Goal: Task Accomplishment & Management: Manage account settings

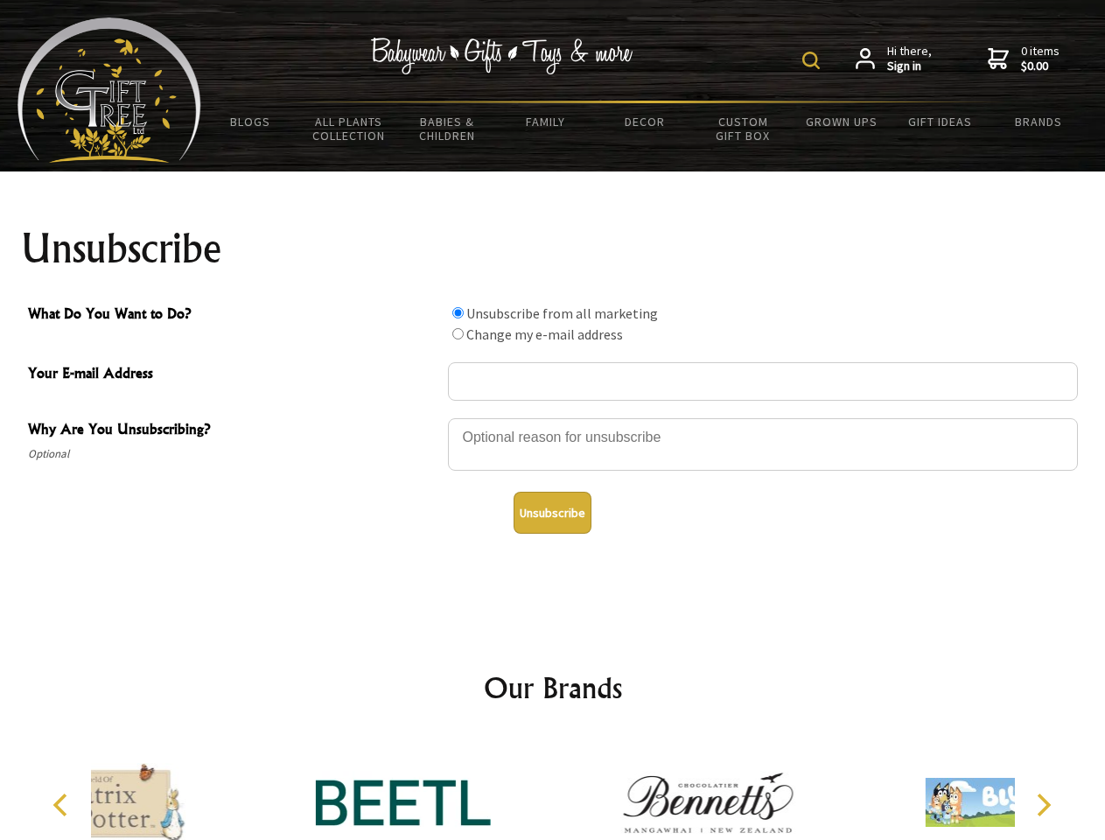
click at [814, 60] on img at bounding box center [812, 61] width 18 height 18
click at [553, 417] on div at bounding box center [763, 447] width 630 height 61
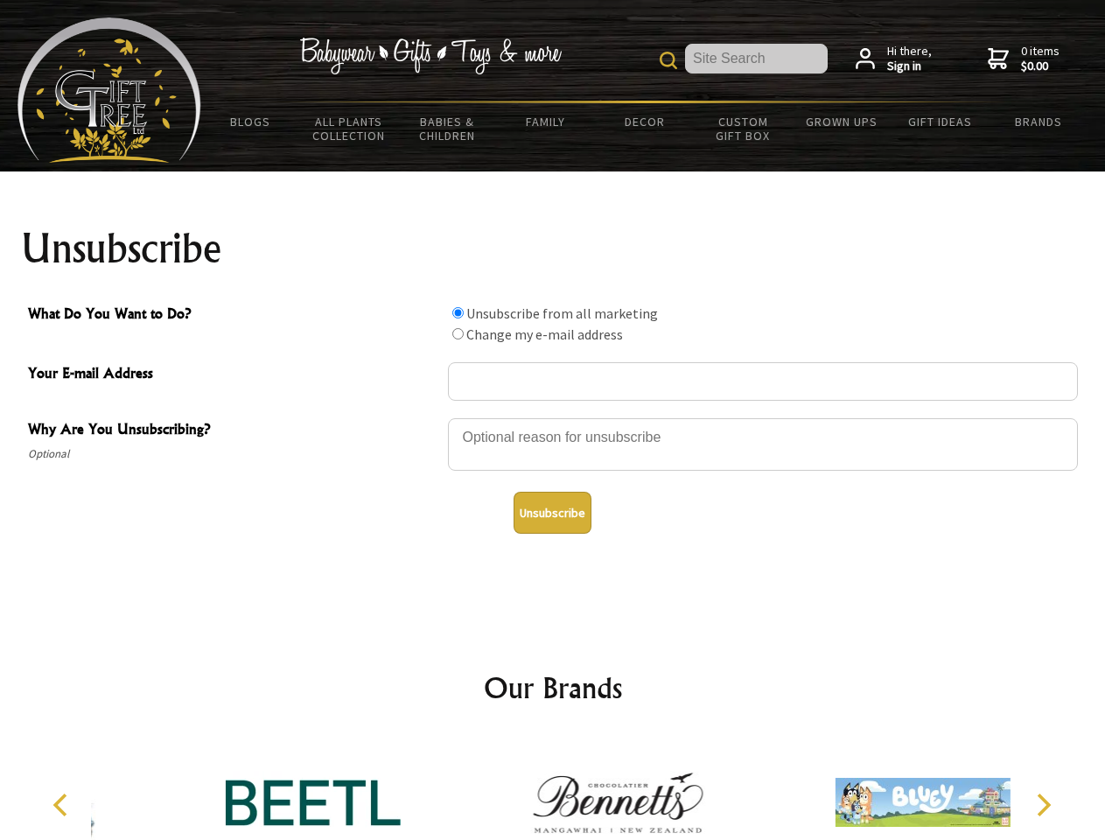
click at [458, 312] on input "What Do You Want to Do?" at bounding box center [457, 312] width 11 height 11
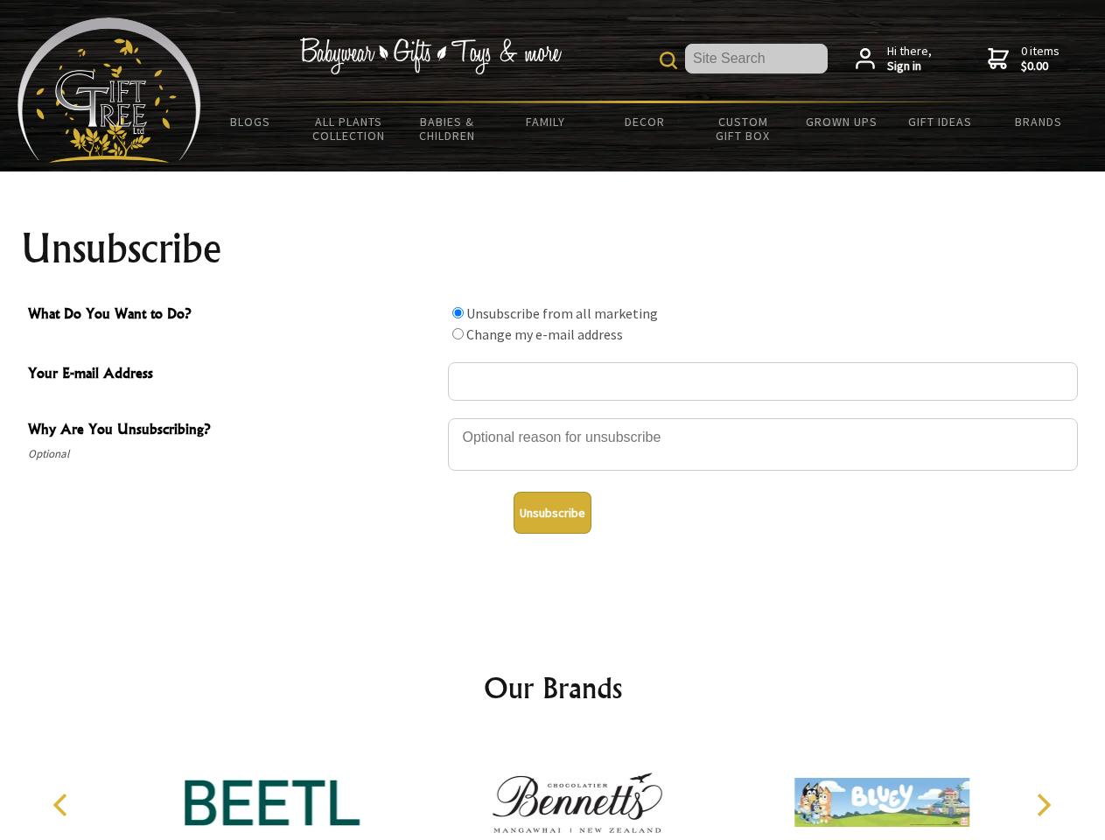
click at [458, 333] on input "What Do You Want to Do?" at bounding box center [457, 333] width 11 height 11
radio input "true"
click at [552, 513] on button "Unsubscribe" at bounding box center [553, 513] width 78 height 42
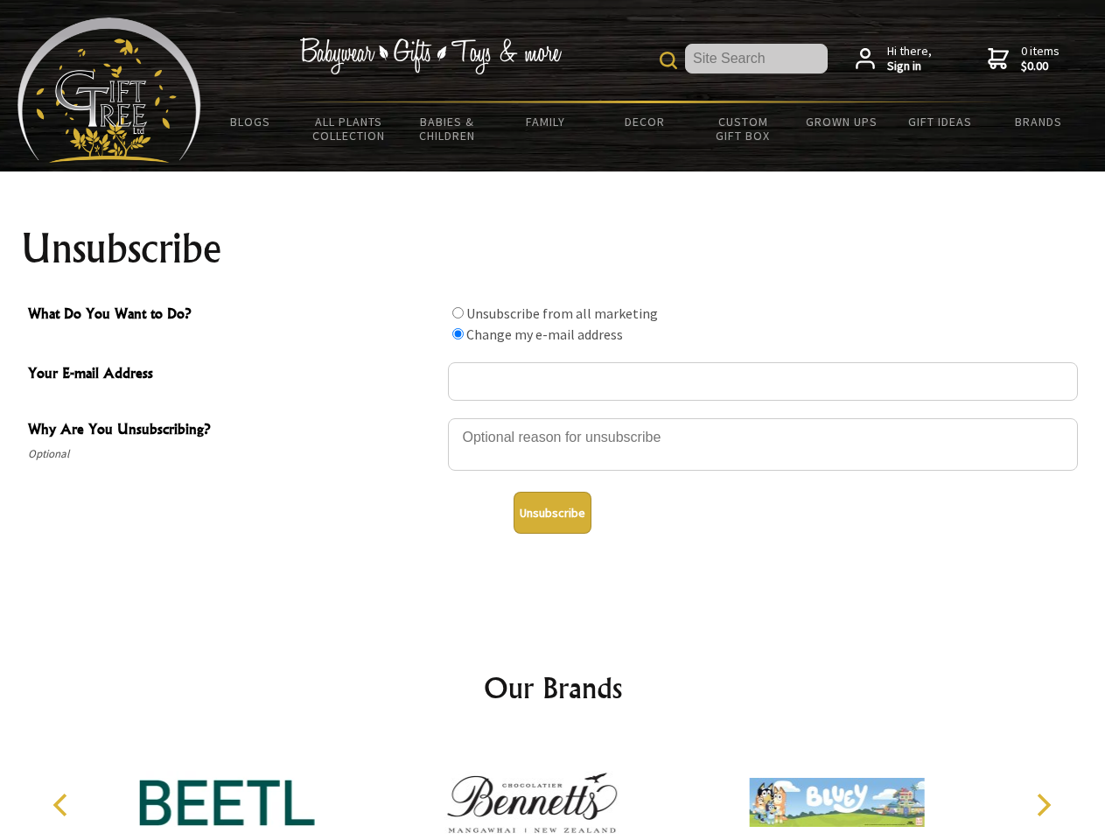
click at [553, 789] on img at bounding box center [532, 802] width 175 height 131
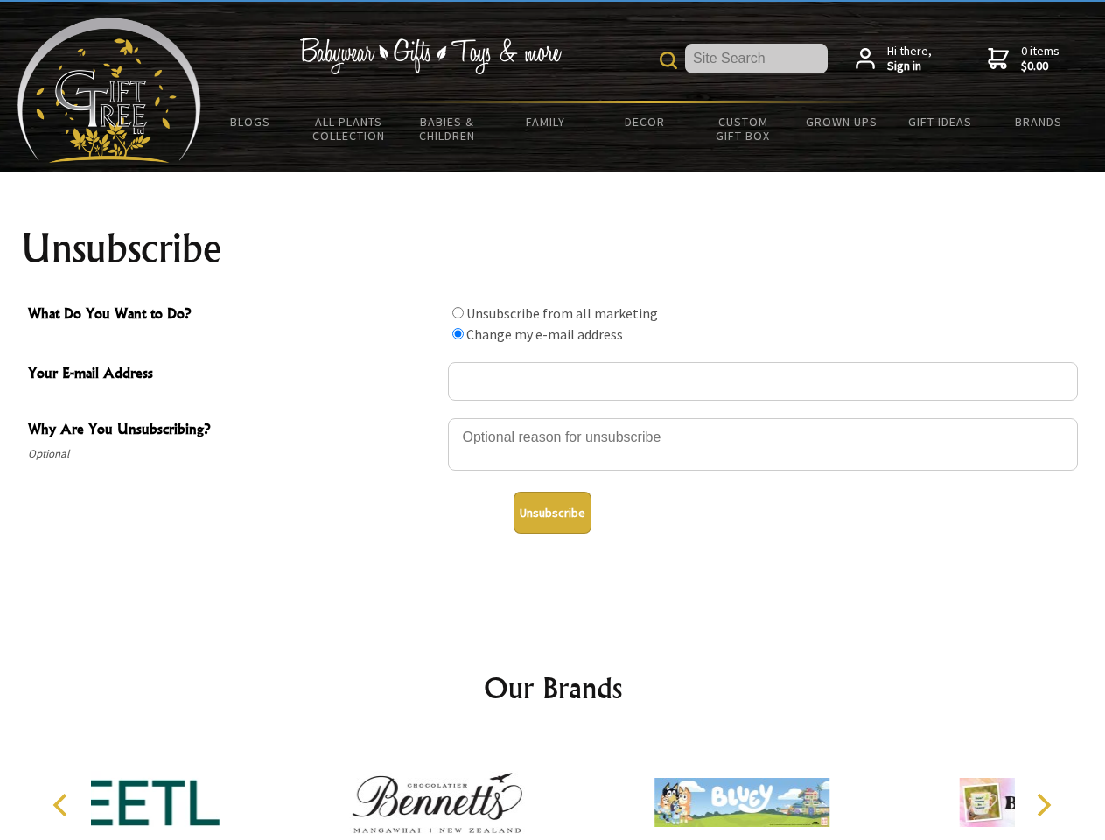
click at [63, 805] on icon "Previous" at bounding box center [62, 805] width 23 height 23
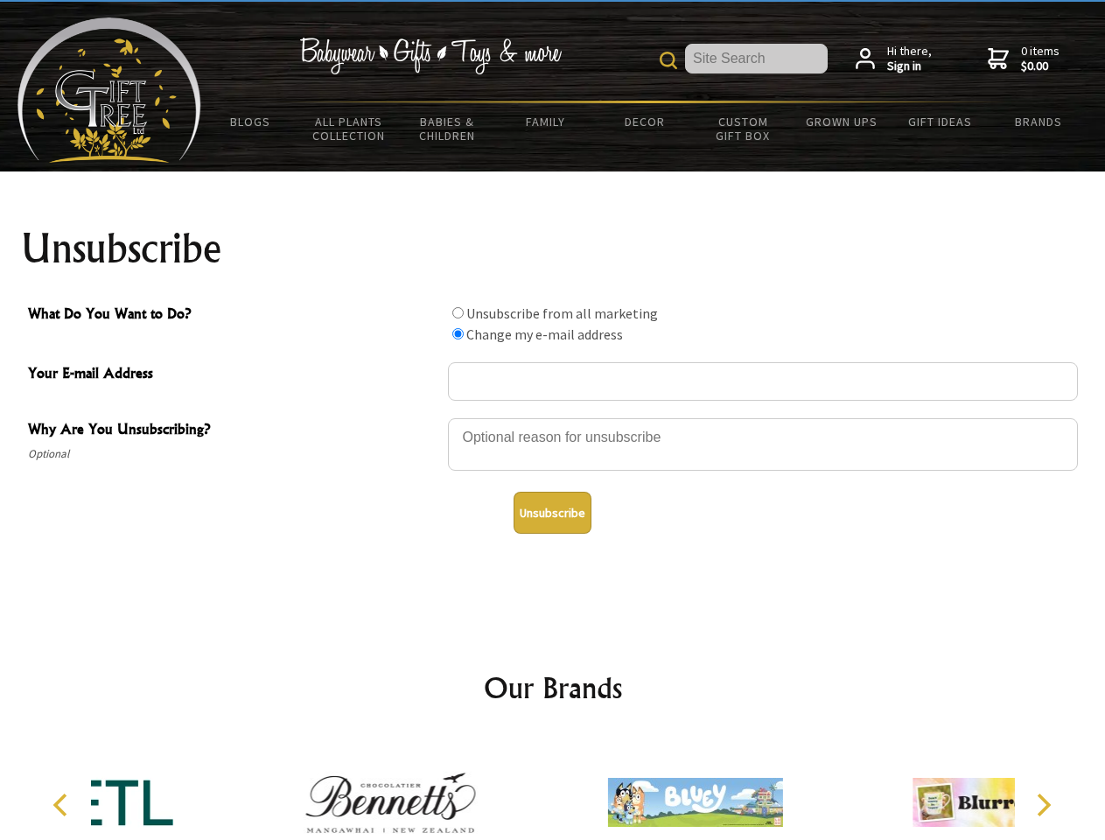
click at [1043, 805] on icon "Next" at bounding box center [1042, 805] width 23 height 23
